Goal: Information Seeking & Learning: Learn about a topic

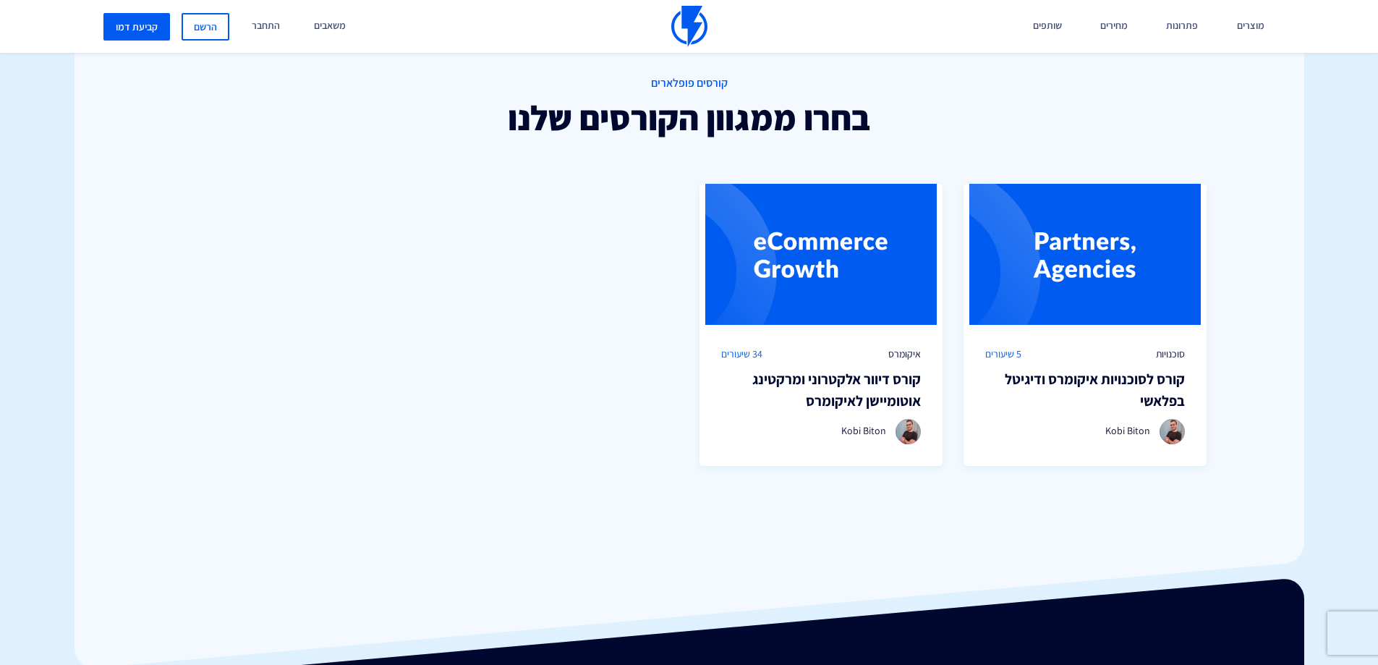
scroll to position [1013, 0]
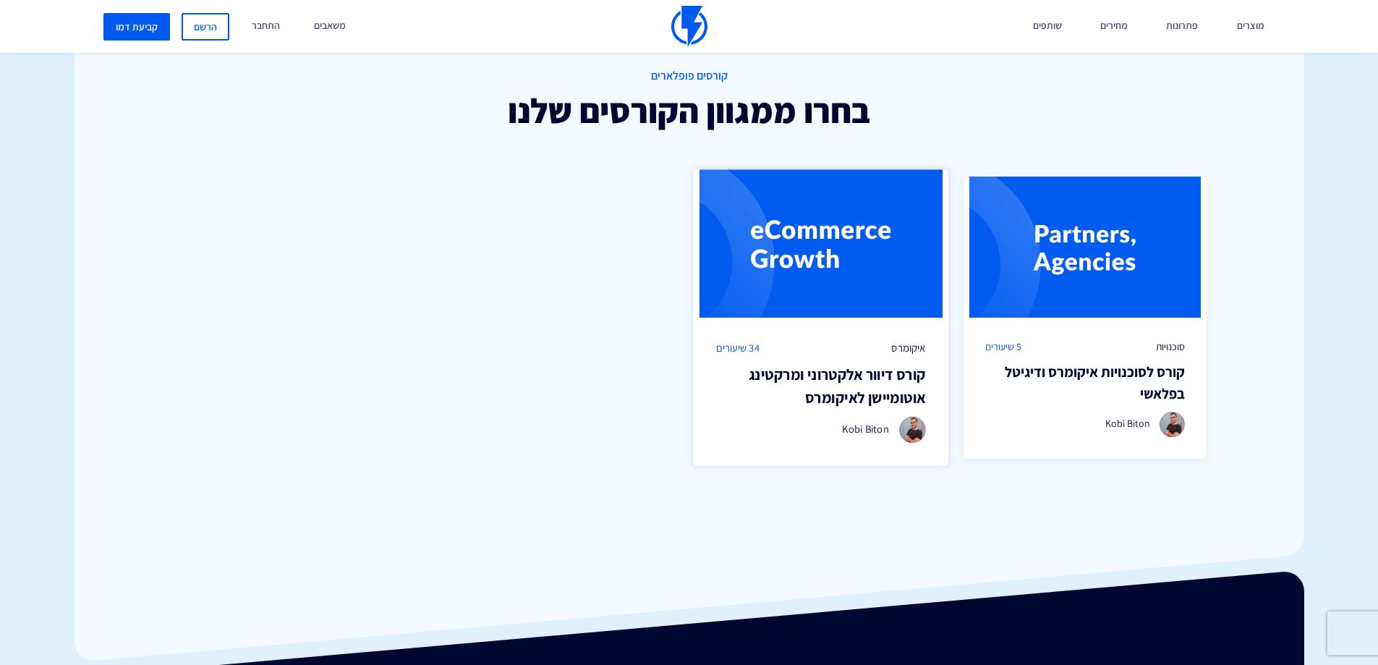
click at [870, 292] on img at bounding box center [821, 244] width 255 height 148
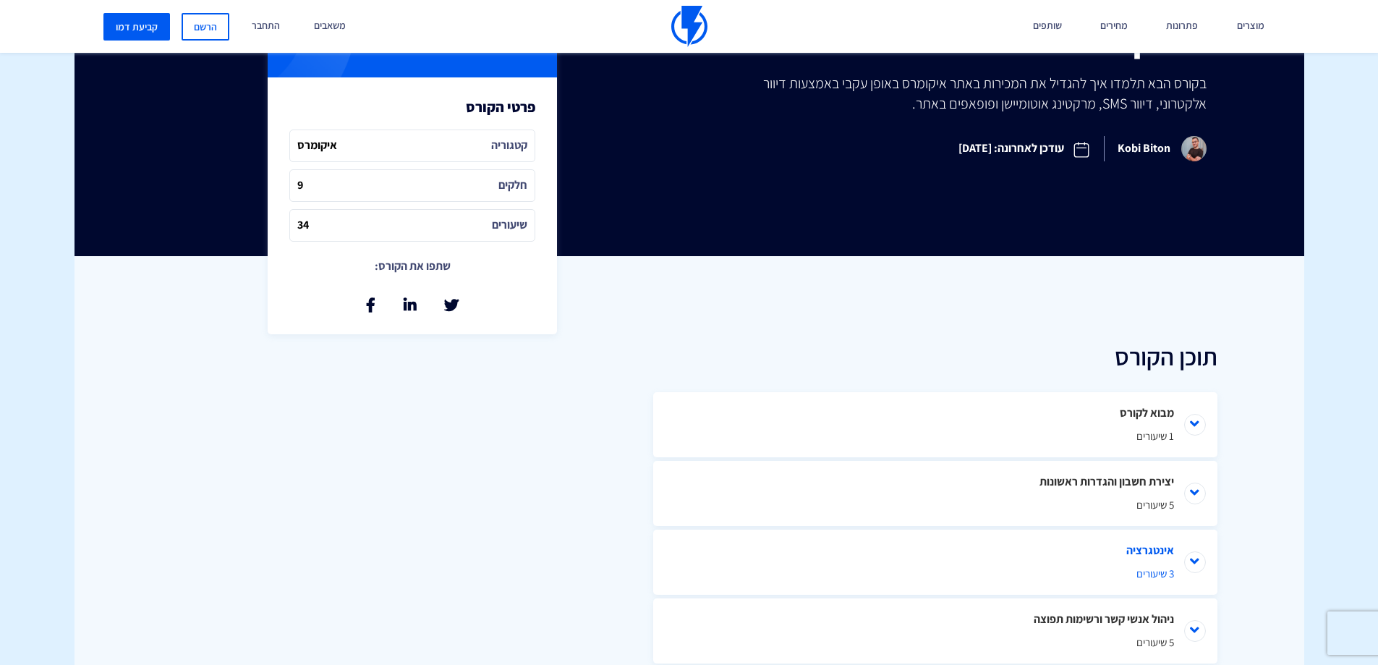
scroll to position [651, 0]
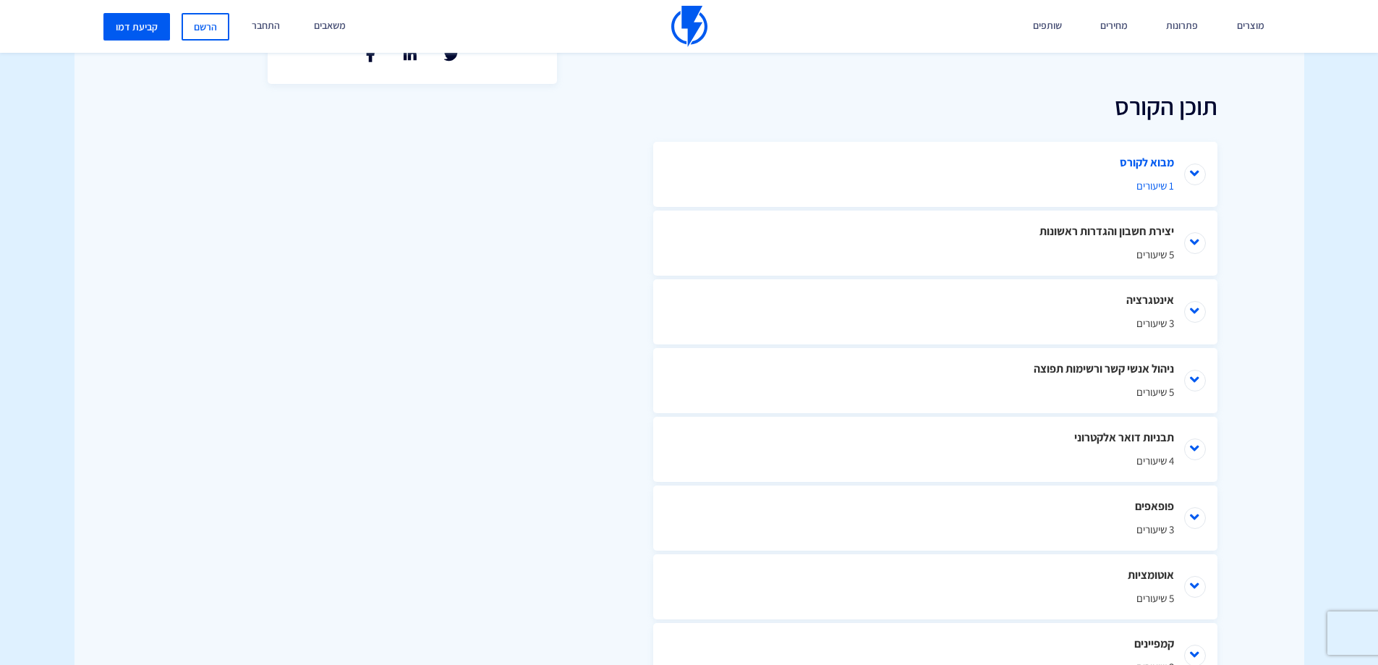
click at [1181, 167] on li "מבוא לקורס 1 שיעורים" at bounding box center [935, 174] width 564 height 65
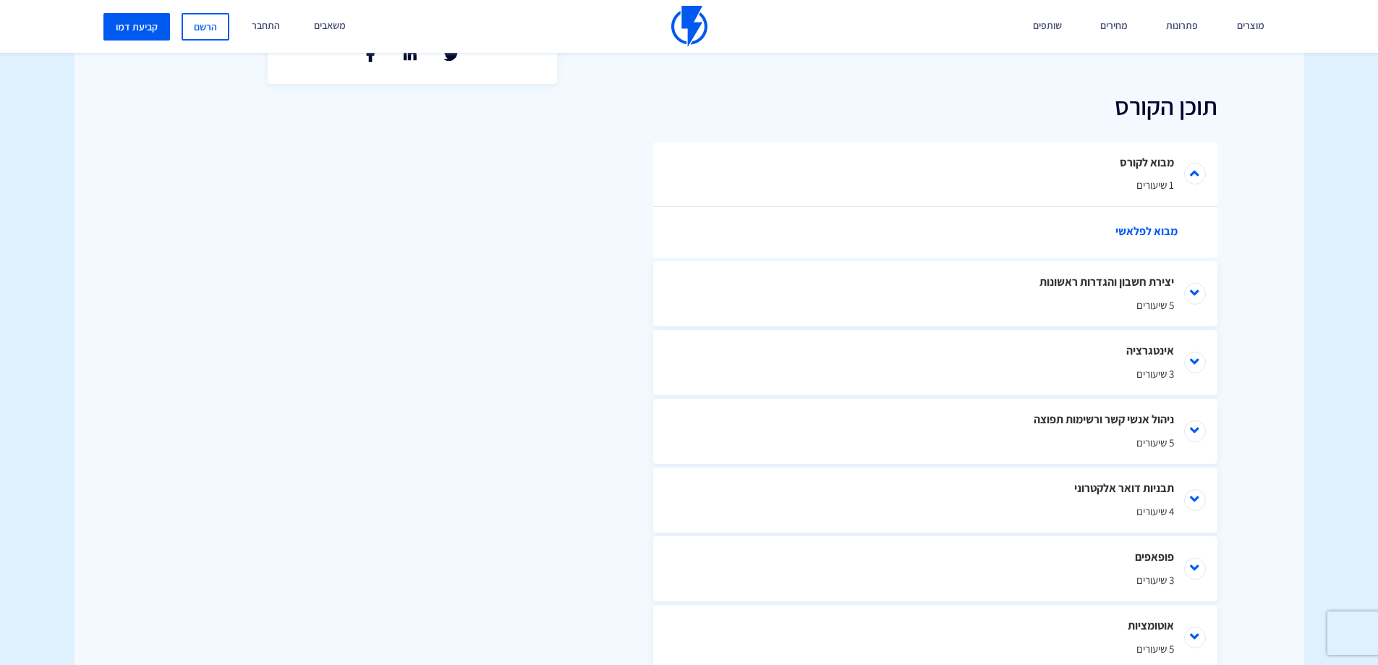
click at [1124, 215] on link "מבוא לפלאשי" at bounding box center [943, 232] width 492 height 51
